Goal: Task Accomplishment & Management: Manage account settings

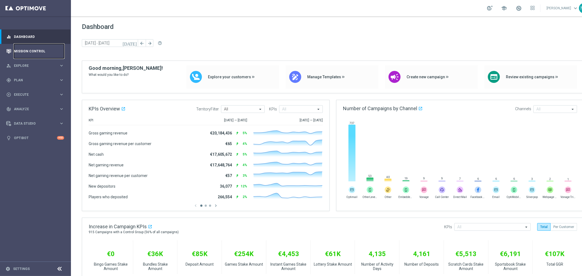
click at [38, 51] on link "Mission Control" at bounding box center [39, 51] width 50 height 14
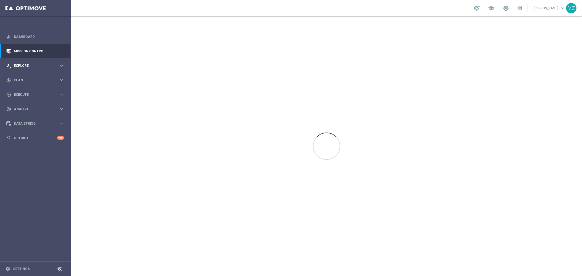
click at [37, 69] on div "person_search Explore keyboard_arrow_right" at bounding box center [35, 65] width 70 height 14
click at [34, 75] on div "gps_fixed Plan keyboard_arrow_right" at bounding box center [35, 80] width 70 height 14
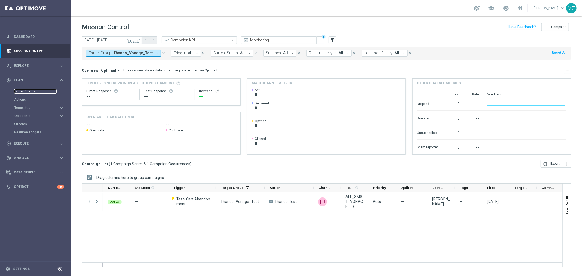
click at [25, 90] on link "Target Groups" at bounding box center [35, 91] width 43 height 4
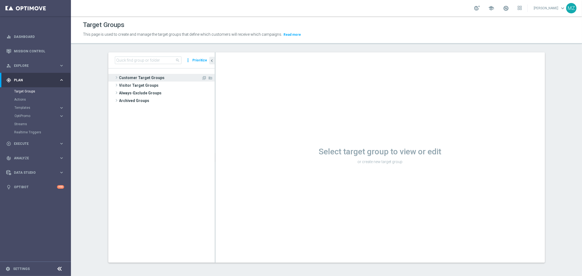
click at [114, 79] on span at bounding box center [116, 77] width 5 height 7
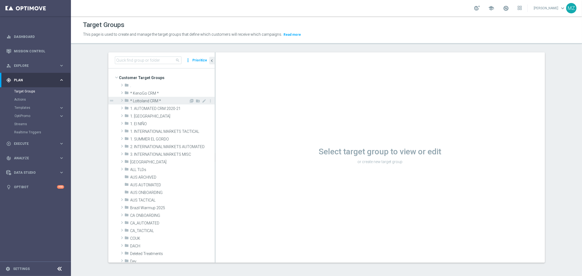
click at [119, 99] on span at bounding box center [121, 100] width 5 height 7
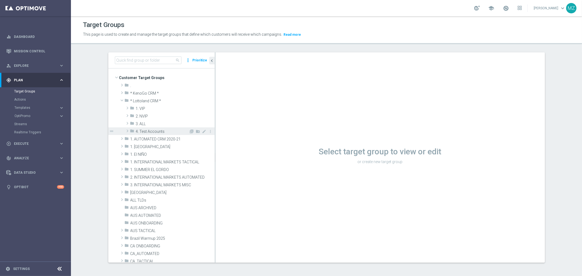
click at [125, 131] on span at bounding box center [127, 131] width 5 height 7
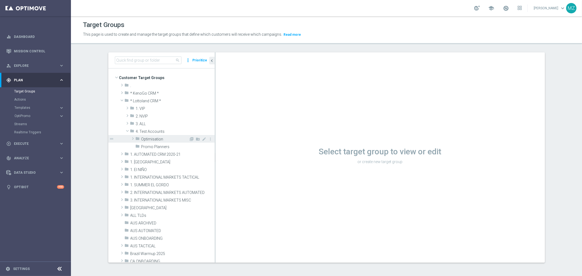
click at [130, 141] on span at bounding box center [132, 138] width 5 height 7
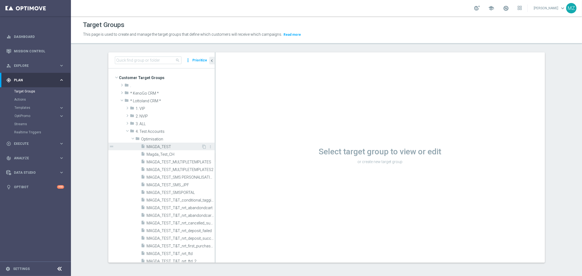
click at [158, 149] on div "insert_drive_file MAGDA_TEST" at bounding box center [171, 147] width 61 height 8
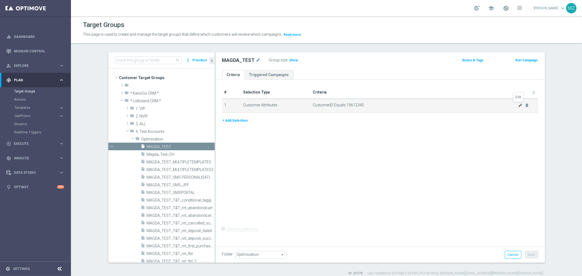
click at [519, 104] on icon "mode_edit" at bounding box center [521, 105] width 4 height 4
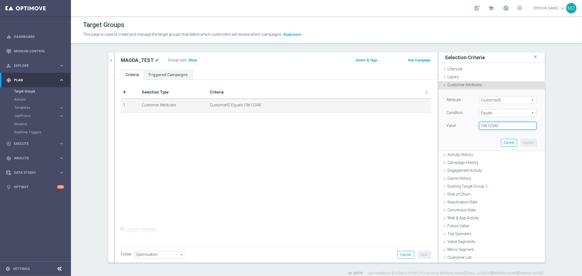
click at [494, 126] on input "19612340" at bounding box center [507, 126] width 57 height 8
paste input "25280155"
type input "25280155"
click at [526, 142] on button "Update" at bounding box center [529, 143] width 16 height 8
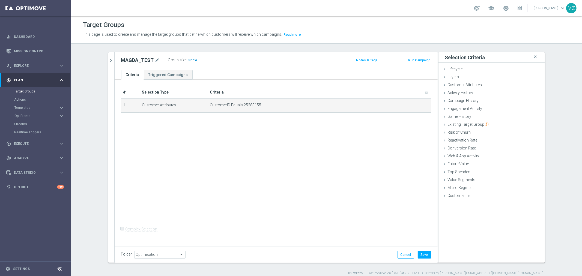
click at [191, 62] on h3 "Show" at bounding box center [193, 60] width 10 height 6
